Goal: Transaction & Acquisition: Purchase product/service

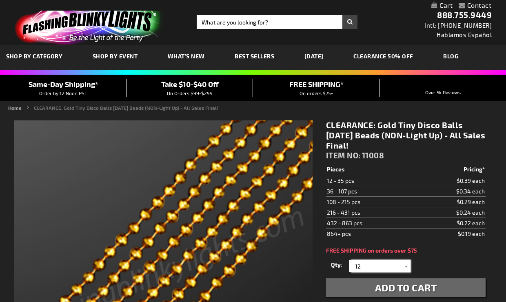
click at [368, 267] on input "12" at bounding box center [381, 266] width 59 height 12
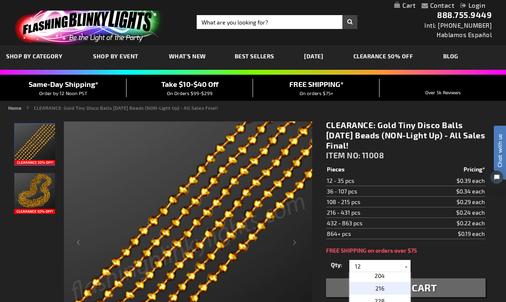
click at [380, 291] on span "216" at bounding box center [380, 288] width 9 height 7
type input "216"
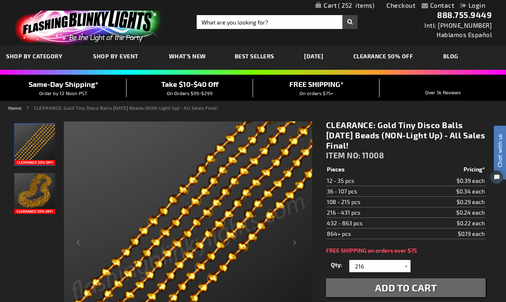
click at [367, 287] on button "Add to Cart" at bounding box center [406, 288] width 160 height 19
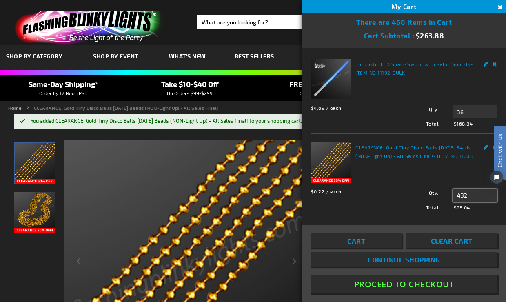
click at [468, 197] on input "432" at bounding box center [475, 195] width 44 height 13
type input "4"
type input "216"
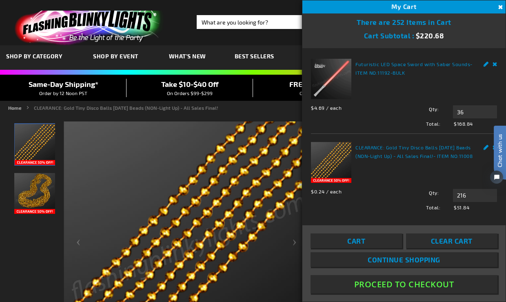
click at [367, 283] on button "Proceed To Checkout" at bounding box center [404, 284] width 187 height 18
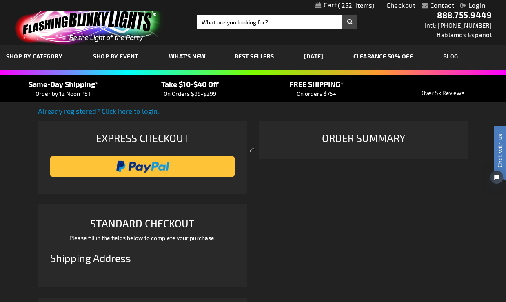
scroll to position [204, 0]
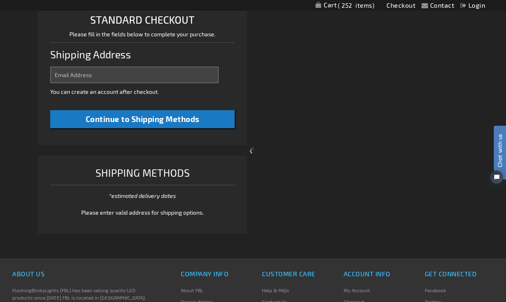
select select "US"
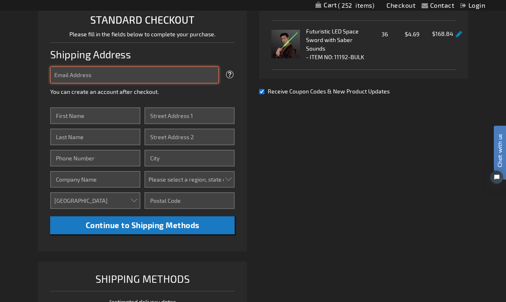
click at [104, 76] on input "Email Address" at bounding box center [134, 75] width 169 height 17
type input "sarah@jameskennedyevents.com"
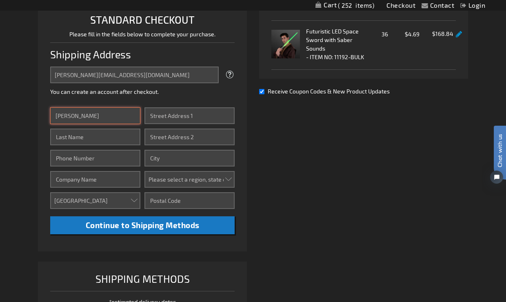
type input "Sarah"
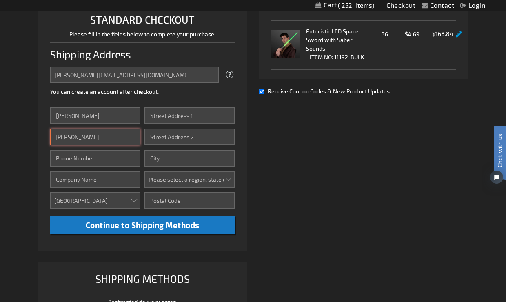
type input "Kennedy"
type input "3348682001"
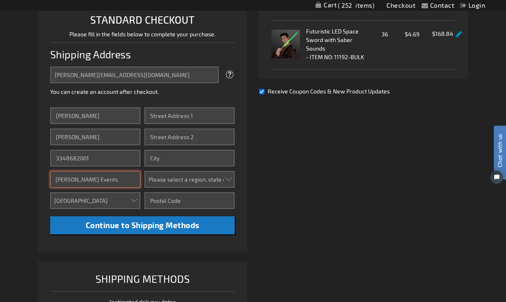
type input "James Kennedy Events"
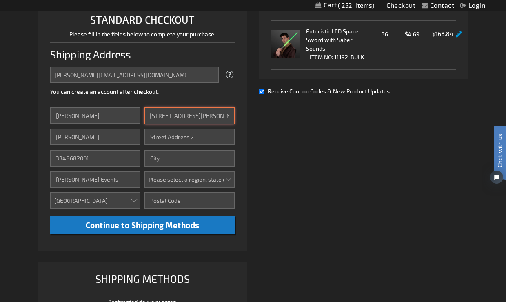
type input "755 Montgomery Drive"
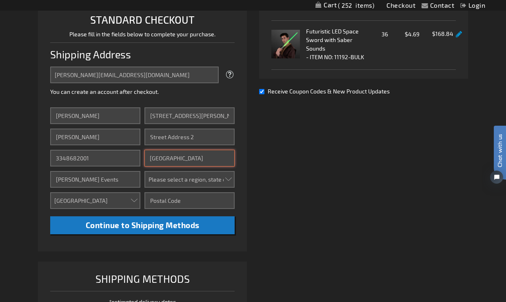
type input "Birmingham"
select select "1"
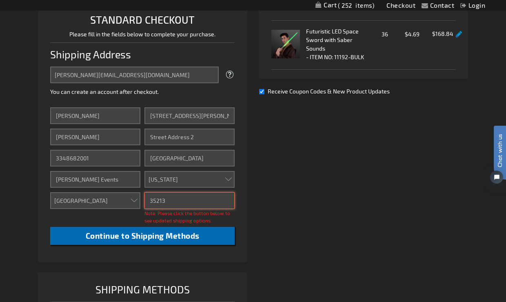
type input "35213"
click at [160, 232] on span "Continue to Shipping Methods" at bounding box center [143, 235] width 114 height 9
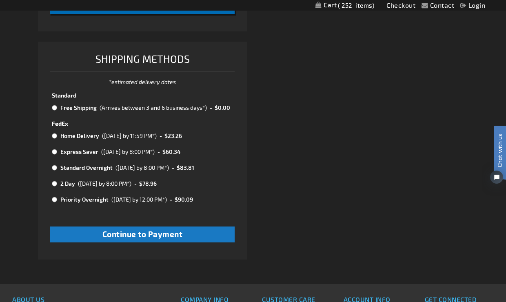
scroll to position [425, 0]
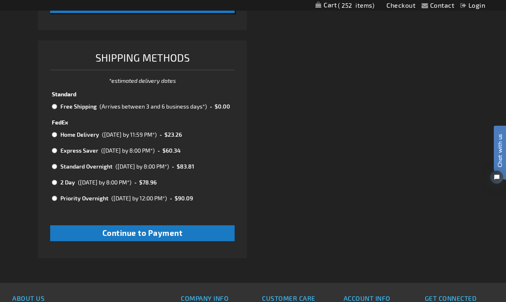
click at [54, 105] on input "radio" at bounding box center [54, 106] width 5 height 7
radio input "true"
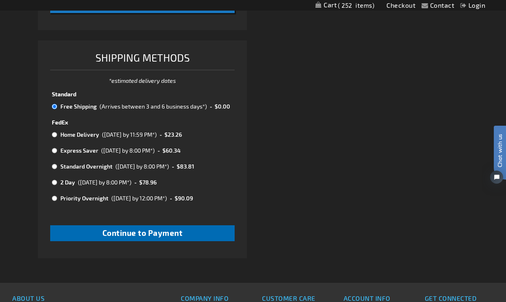
click at [146, 228] on span "Continue to Payment" at bounding box center [143, 232] width 80 height 9
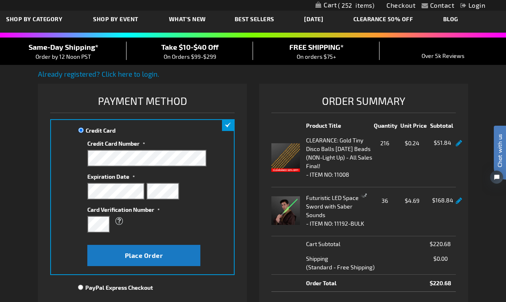
scroll to position [65, 0]
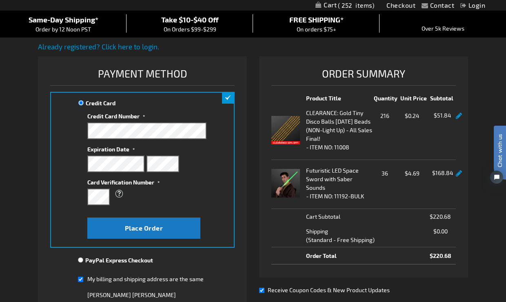
click at [158, 192] on div "What is this?" at bounding box center [142, 194] width 111 height 15
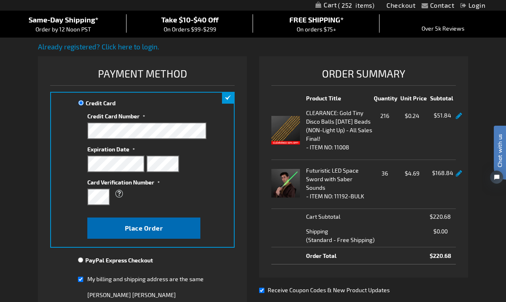
click at [158, 226] on span "Place Order" at bounding box center [144, 228] width 38 height 8
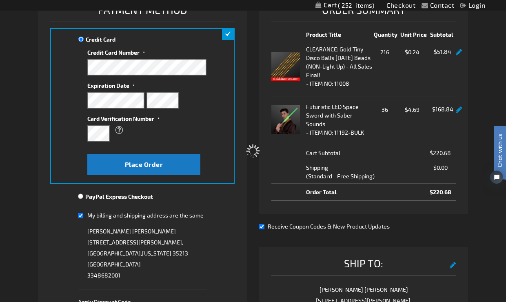
scroll to position [143, 0]
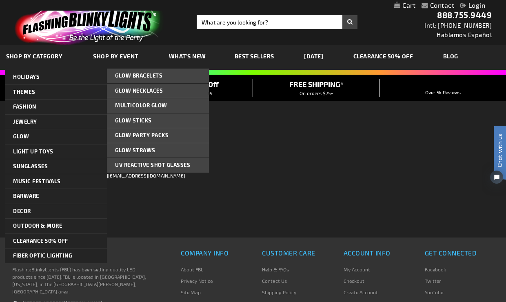
click at [154, 201] on div "Contact Compare Products Login Skip to Content My Cart My Cart Close You have n…" at bounding box center [253, 221] width 506 height 443
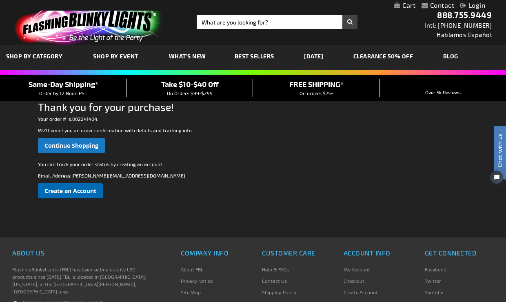
click at [83, 190] on span "Create an Account" at bounding box center [71, 191] width 52 height 8
